Goal: Task Accomplishment & Management: Manage account settings

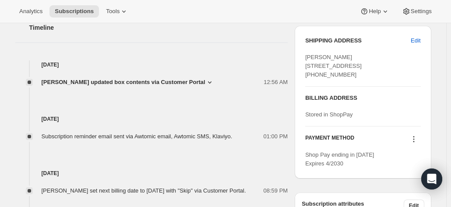
scroll to position [350, 0]
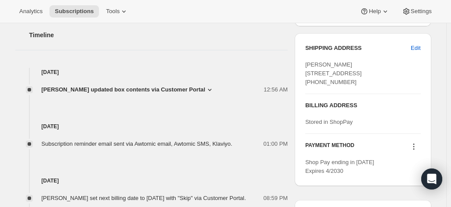
click at [141, 91] on span "Mark Lutynsky updated box contents via Customer Portal" at bounding box center [124, 89] width 164 height 9
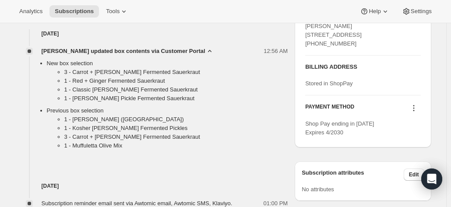
scroll to position [394, 0]
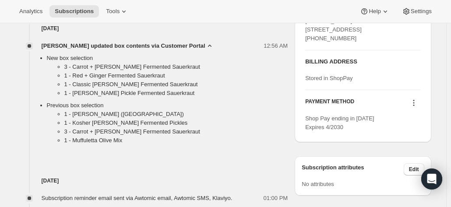
click at [416, 107] on icon at bounding box center [413, 103] width 9 height 9
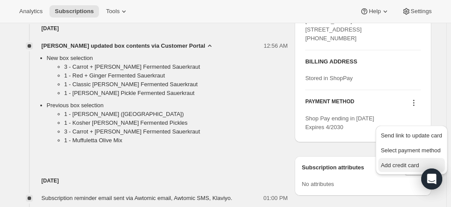
click at [385, 168] on span "Add credit card" at bounding box center [400, 165] width 38 height 7
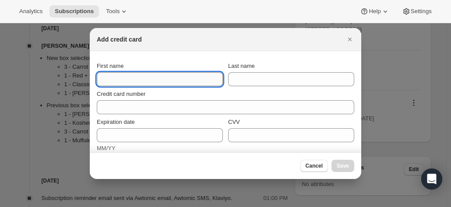
click at [149, 83] on input "First name" at bounding box center [160, 79] width 126 height 14
type input "Mark"
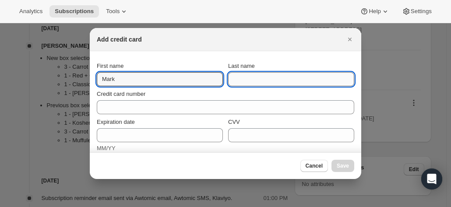
click at [243, 77] on input "Last name" at bounding box center [291, 79] width 126 height 14
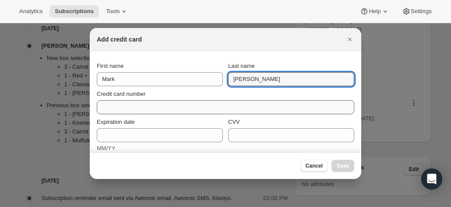
type input "Lutynsky"
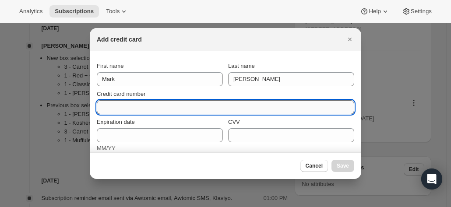
click at [111, 106] on input "Credit card number" at bounding box center [222, 107] width 250 height 14
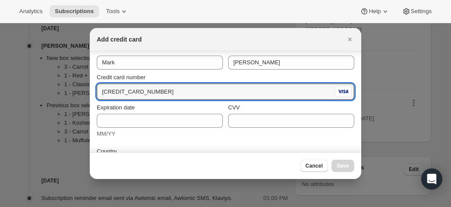
scroll to position [44, 0]
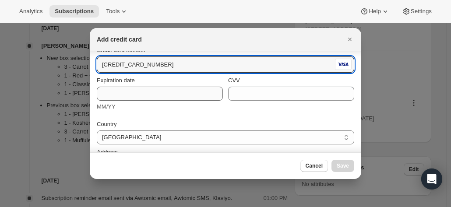
type input "4388 5401 1097 1651"
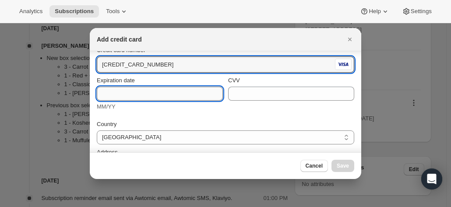
click at [134, 98] on input "Expiration date" at bounding box center [160, 94] width 126 height 14
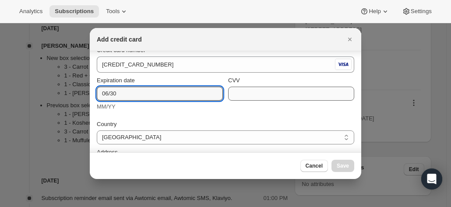
type input "06/30"
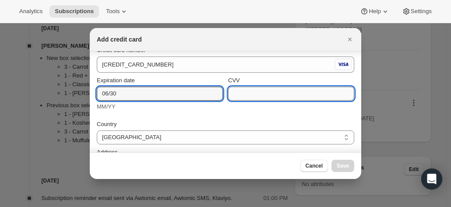
click at [243, 95] on input "CVV" at bounding box center [291, 94] width 126 height 14
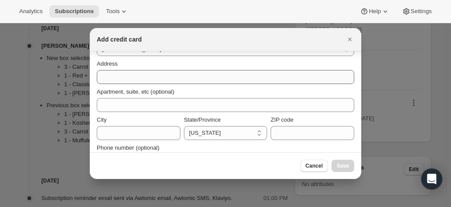
scroll to position [110, 0]
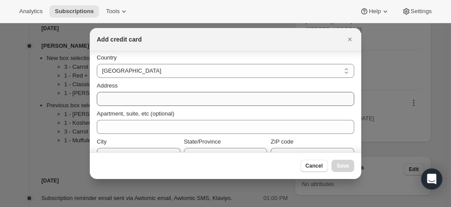
type input "332"
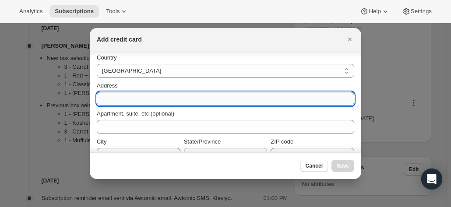
click at [174, 102] on input "Address" at bounding box center [225, 99] width 257 height 14
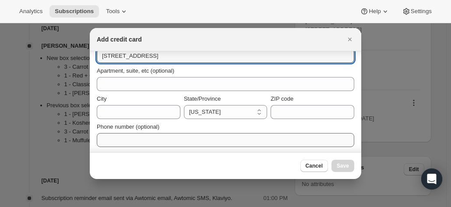
scroll to position [154, 0]
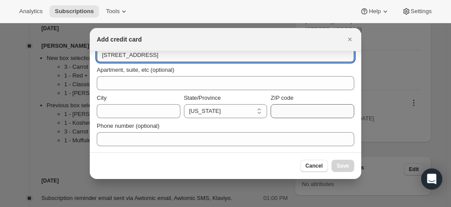
type input "6726 Rookery Lake Dr"
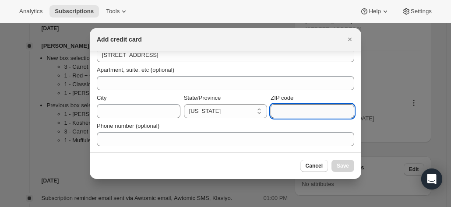
click at [322, 108] on input "ZIP code" at bounding box center [313, 111] width 84 height 14
type input "34212"
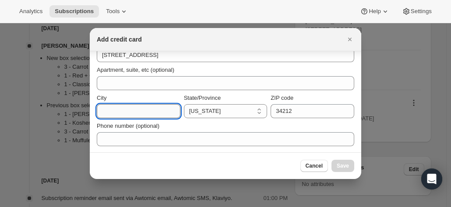
click at [140, 115] on input "City" at bounding box center [139, 111] width 84 height 14
type input "Bradenton"
click at [216, 116] on select "Alabama Arizona Arkansas Colorado Connecticut Delaware District of Columbia Flo…" at bounding box center [226, 111] width 84 height 14
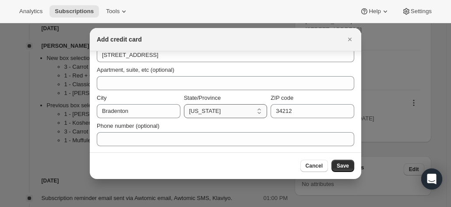
select select "FL"
click at [184, 104] on select "Alabama Arizona Arkansas Colorado Connecticut Delaware District of Columbia Flo…" at bounding box center [226, 111] width 84 height 14
click at [341, 163] on span "Save" at bounding box center [343, 165] width 12 height 7
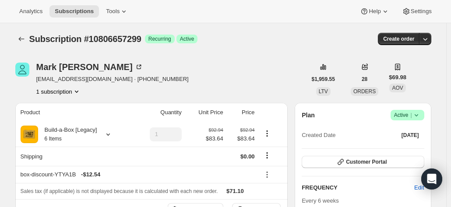
scroll to position [0, 0]
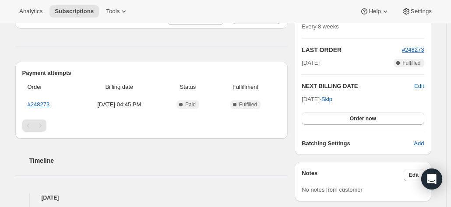
scroll to position [175, 0]
click at [49, 104] on link "#248273" at bounding box center [39, 104] width 22 height 7
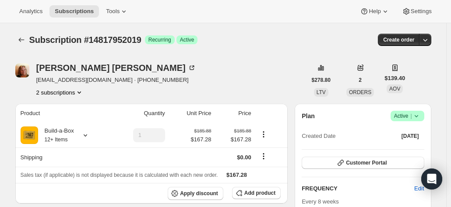
scroll to position [44, 0]
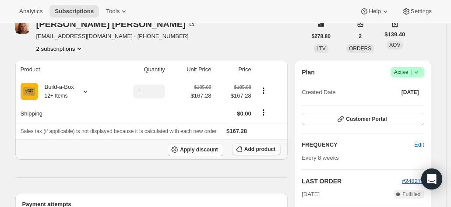
click at [254, 150] on span "Add product" at bounding box center [259, 149] width 31 height 7
click at [248, 152] on button "Add product" at bounding box center [256, 149] width 49 height 12
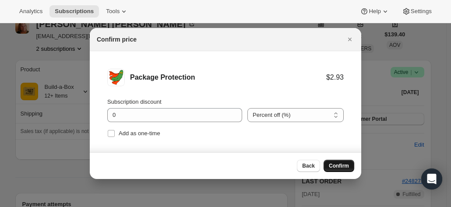
click at [340, 169] on span "Confirm" at bounding box center [339, 165] width 20 height 7
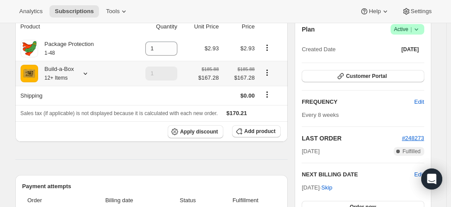
scroll to position [88, 0]
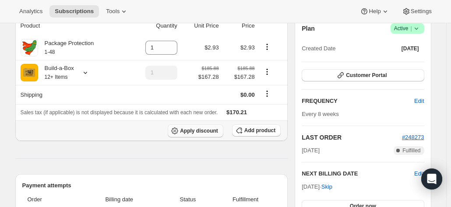
click at [202, 128] on span "Apply discount" at bounding box center [199, 130] width 38 height 7
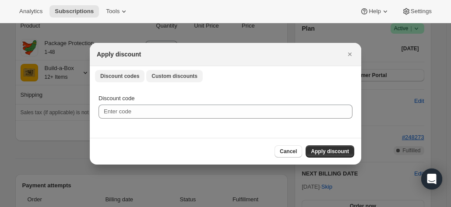
click at [165, 74] on span "Custom discounts" at bounding box center [175, 76] width 46 height 7
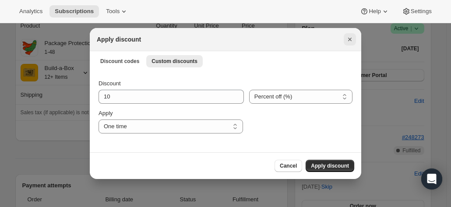
click at [347, 43] on icon "Close" at bounding box center [350, 39] width 9 height 9
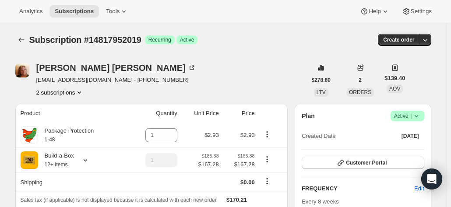
scroll to position [88, 0]
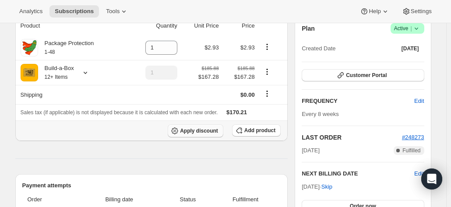
click at [201, 130] on span "Apply discount" at bounding box center [199, 130] width 38 height 7
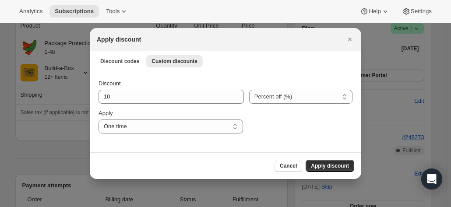
scroll to position [0, 0]
click at [301, 100] on select "Percent off (%) Amount off ($)" at bounding box center [300, 97] width 103 height 14
select select "fixed"
click at [249, 90] on select "Percent off (%) Amount off ($)" at bounding box center [300, 97] width 103 height 14
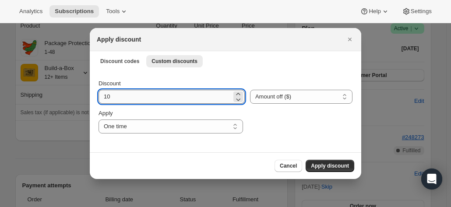
click at [187, 92] on input "10" at bounding box center [165, 97] width 133 height 14
type input "1"
type input "50.61"
click at [181, 123] on select "One time Specify instances... Indefinitely" at bounding box center [171, 127] width 145 height 14
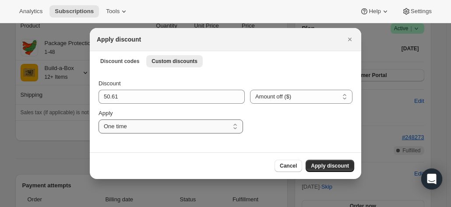
select select "indefinitely"
click at [99, 120] on select "One time Specify instances... Indefinitely" at bounding box center [171, 127] width 145 height 14
click at [337, 163] on span "Apply discount" at bounding box center [330, 165] width 38 height 7
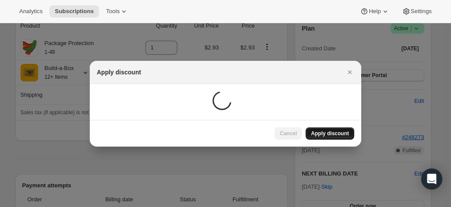
scroll to position [88, 0]
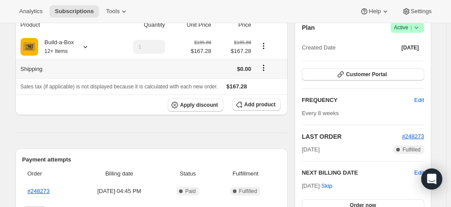
scroll to position [88, 0]
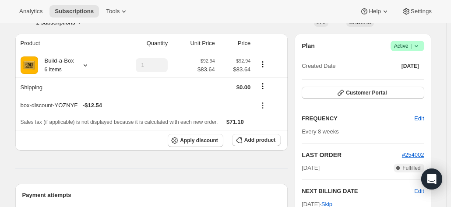
scroll to position [88, 0]
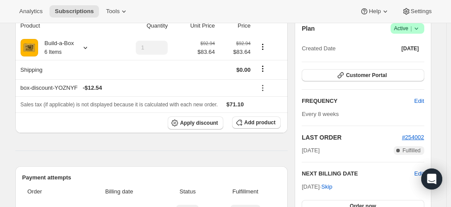
click at [421, 31] on icon at bounding box center [416, 28] width 9 height 9
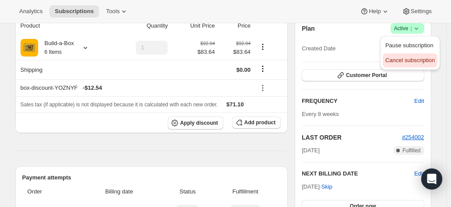
click at [410, 55] on button "Cancel subscription" at bounding box center [410, 60] width 55 height 14
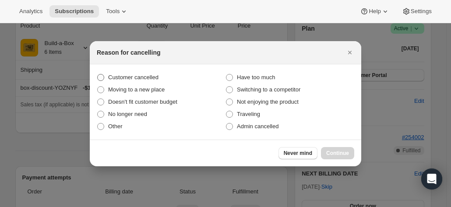
click at [140, 80] on span "Customer cancelled" at bounding box center [133, 77] width 50 height 7
click at [98, 74] on input "Customer cancelled" at bounding box center [97, 74] width 0 height 0
radio input "true"
click at [332, 149] on button "Continue" at bounding box center [337, 153] width 33 height 12
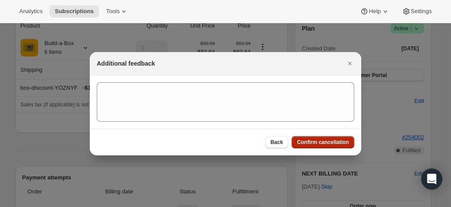
click at [333, 141] on span "Confirm cancellation" at bounding box center [323, 142] width 52 height 7
